Goal: Find contact information: Find contact information

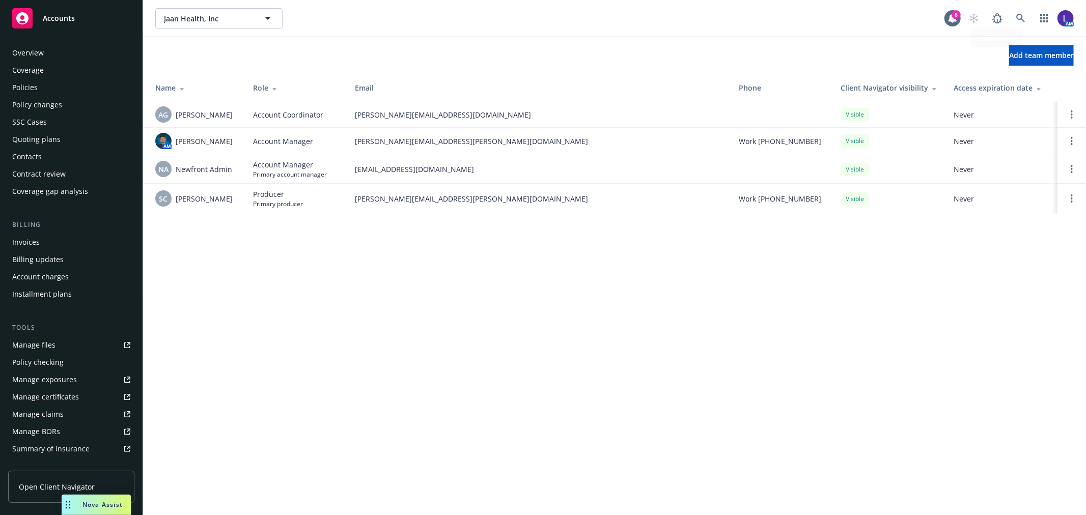
scroll to position [166, 0]
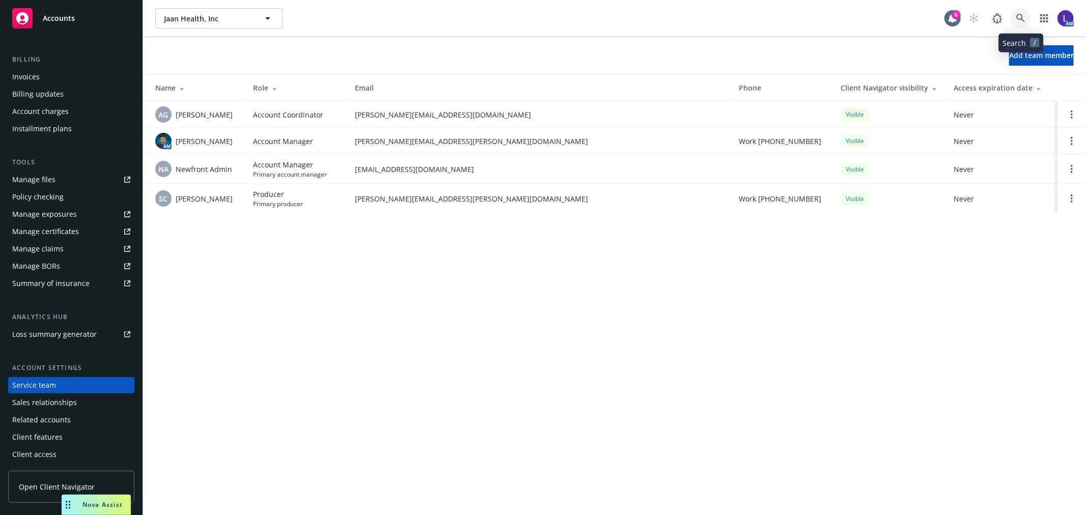
click at [1020, 19] on icon at bounding box center [1020, 18] width 9 height 9
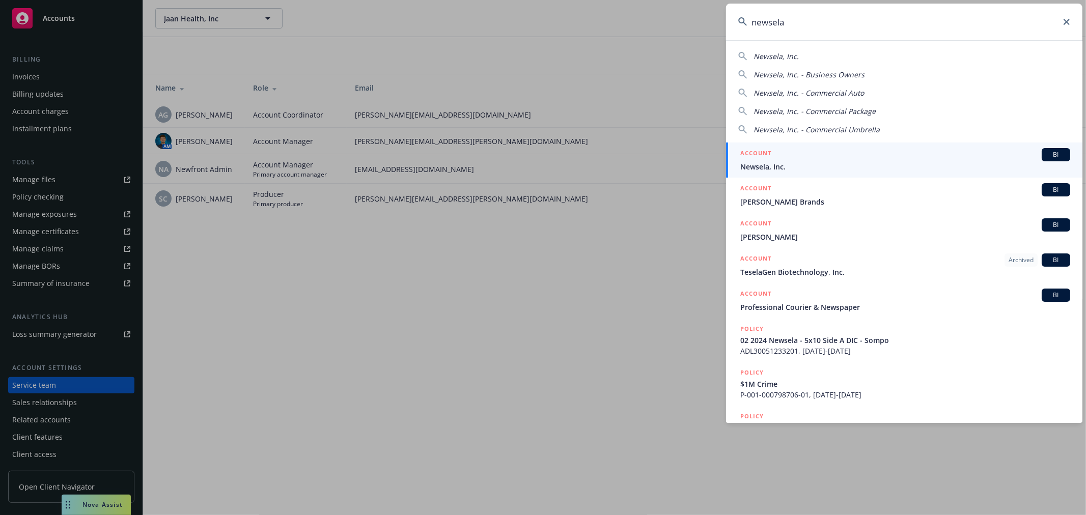
type input "newsela"
click at [788, 161] on span "Newsela, Inc." at bounding box center [905, 166] width 330 height 11
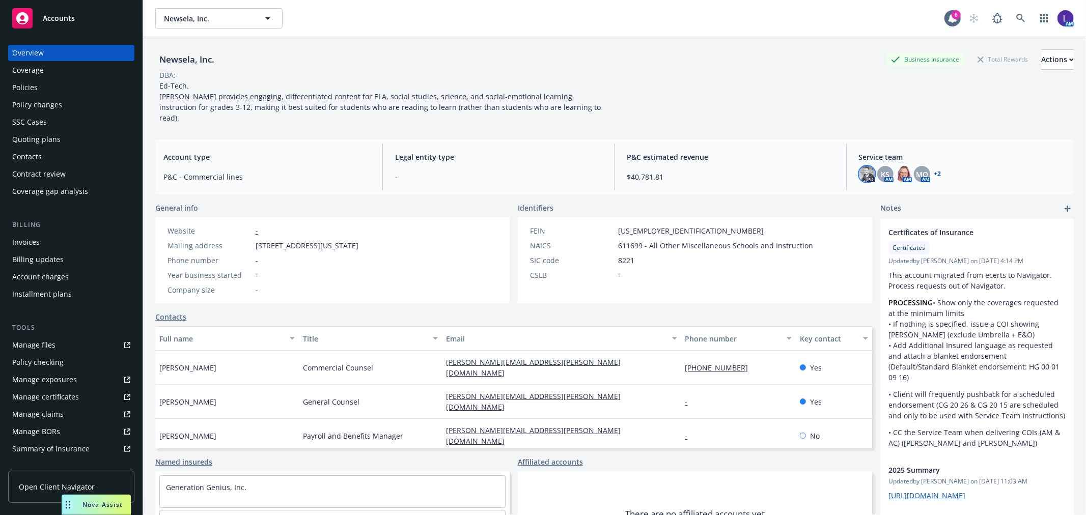
click at [861, 167] on img at bounding box center [867, 174] width 16 height 16
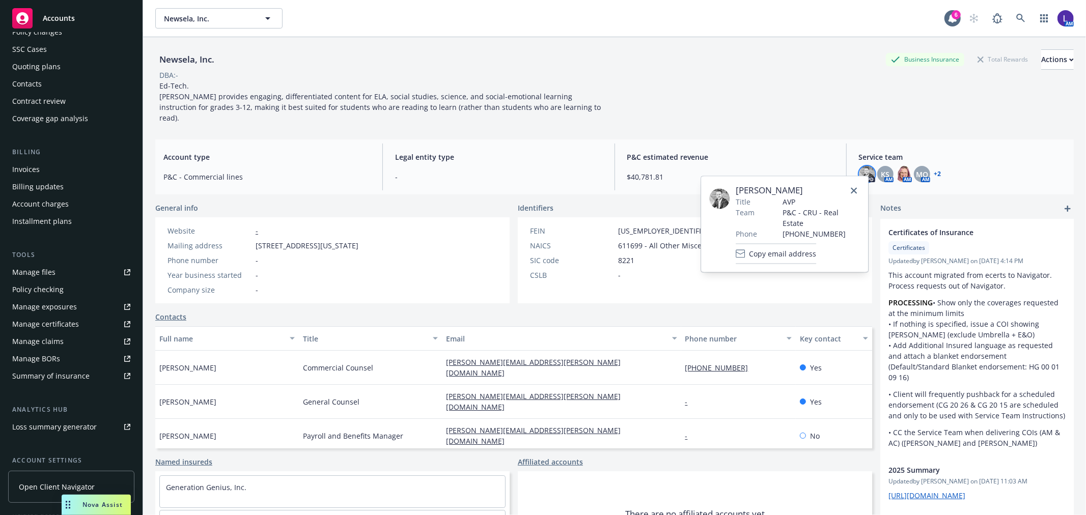
scroll to position [165, 0]
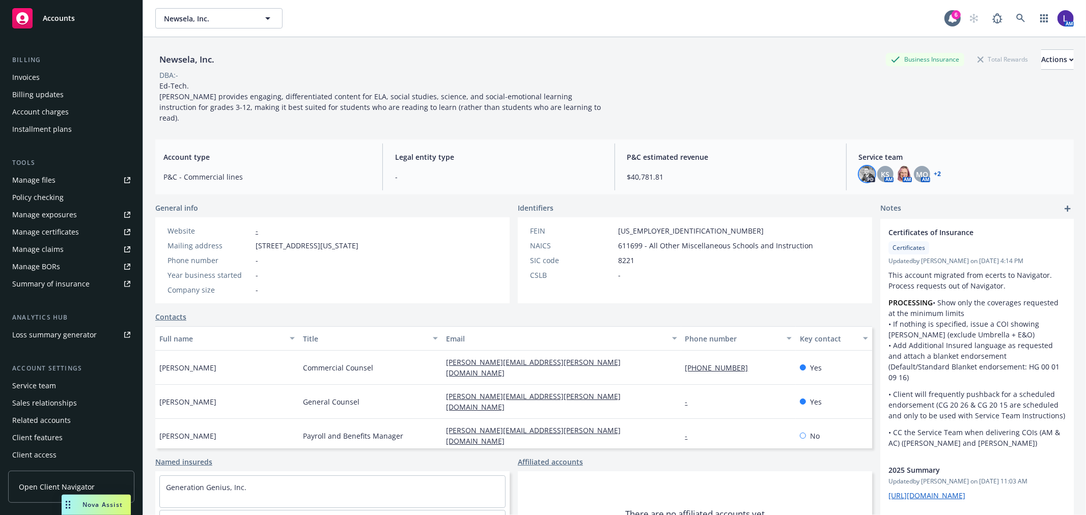
click at [57, 380] on div "Service team" at bounding box center [71, 386] width 118 height 16
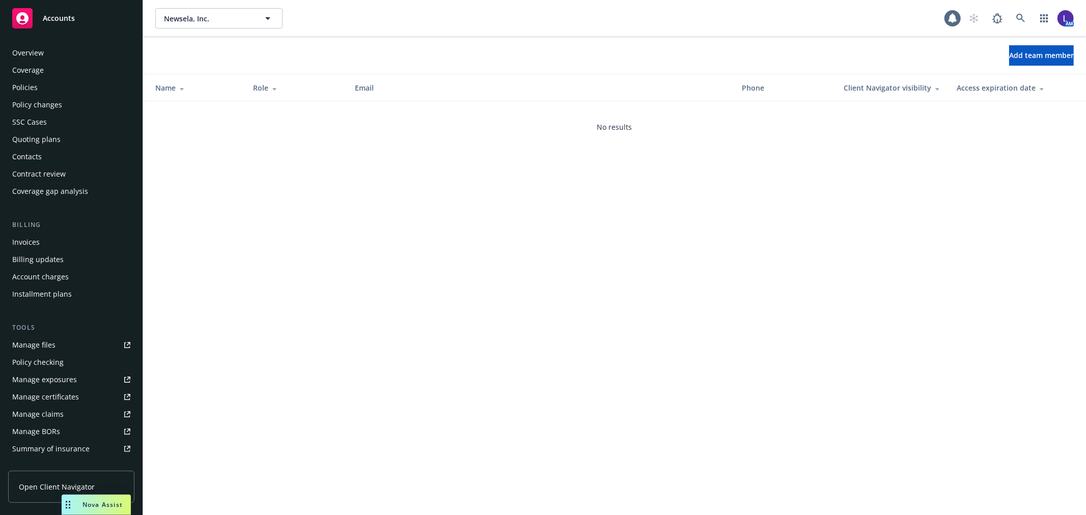
scroll to position [166, 0]
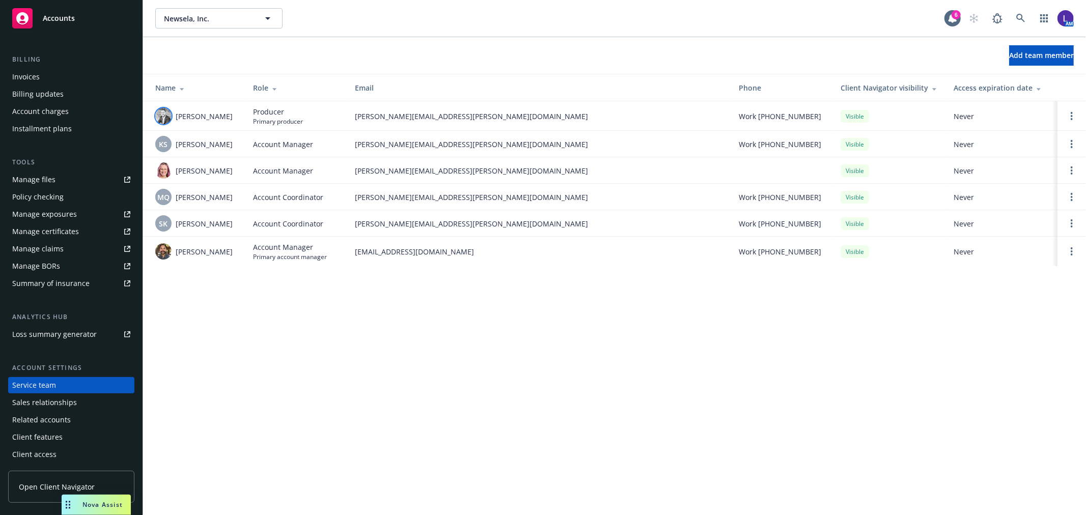
click at [166, 116] on img at bounding box center [163, 116] width 16 height 16
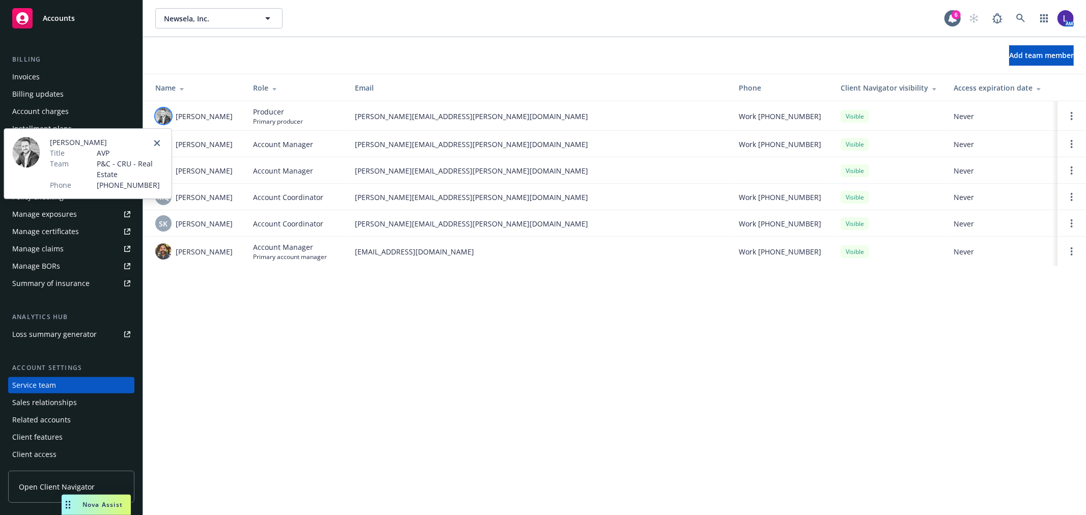
click at [13, 153] on img at bounding box center [25, 152] width 27 height 31
click at [44, 156] on div at bounding box center [31, 163] width 38 height 53
click at [95, 128] on div "[PERSON_NAME] Title AVP Team P&C - CRU - Real Estate Phone [PHONE_NUMBER]" at bounding box center [88, 163] width 168 height 71
